Goal: Contribute content: Add original content to the website for others to see

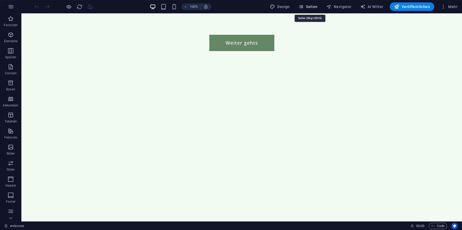
click at [311, 6] on span "Seiten" at bounding box center [307, 6] width 19 height 5
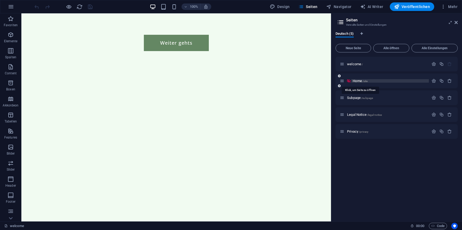
click at [361, 81] on span "Home /site" at bounding box center [360, 81] width 15 height 4
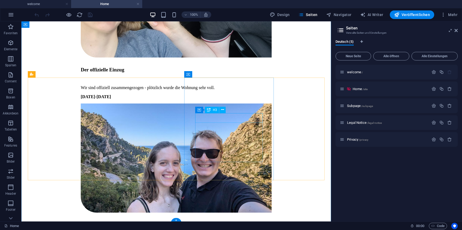
scroll to position [1384, 0]
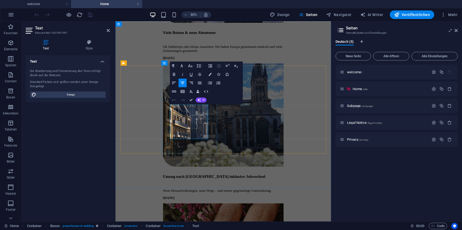
drag, startPoint x: 198, startPoint y: 136, endPoint x: 184, endPoint y: 135, distance: 13.7
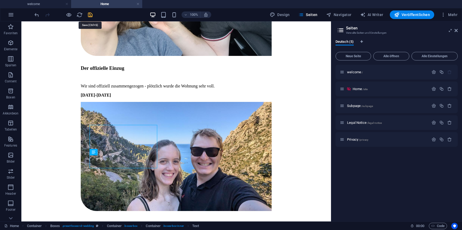
click at [89, 14] on icon "save" at bounding box center [90, 15] width 6 height 6
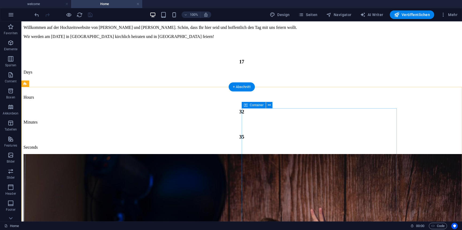
scroll to position [124, 0]
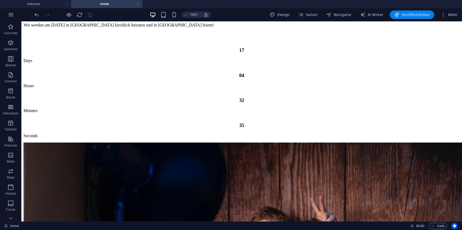
click at [419, 17] on span "Veröffentlichen" at bounding box center [412, 14] width 36 height 5
